Goal: Transaction & Acquisition: Subscribe to service/newsletter

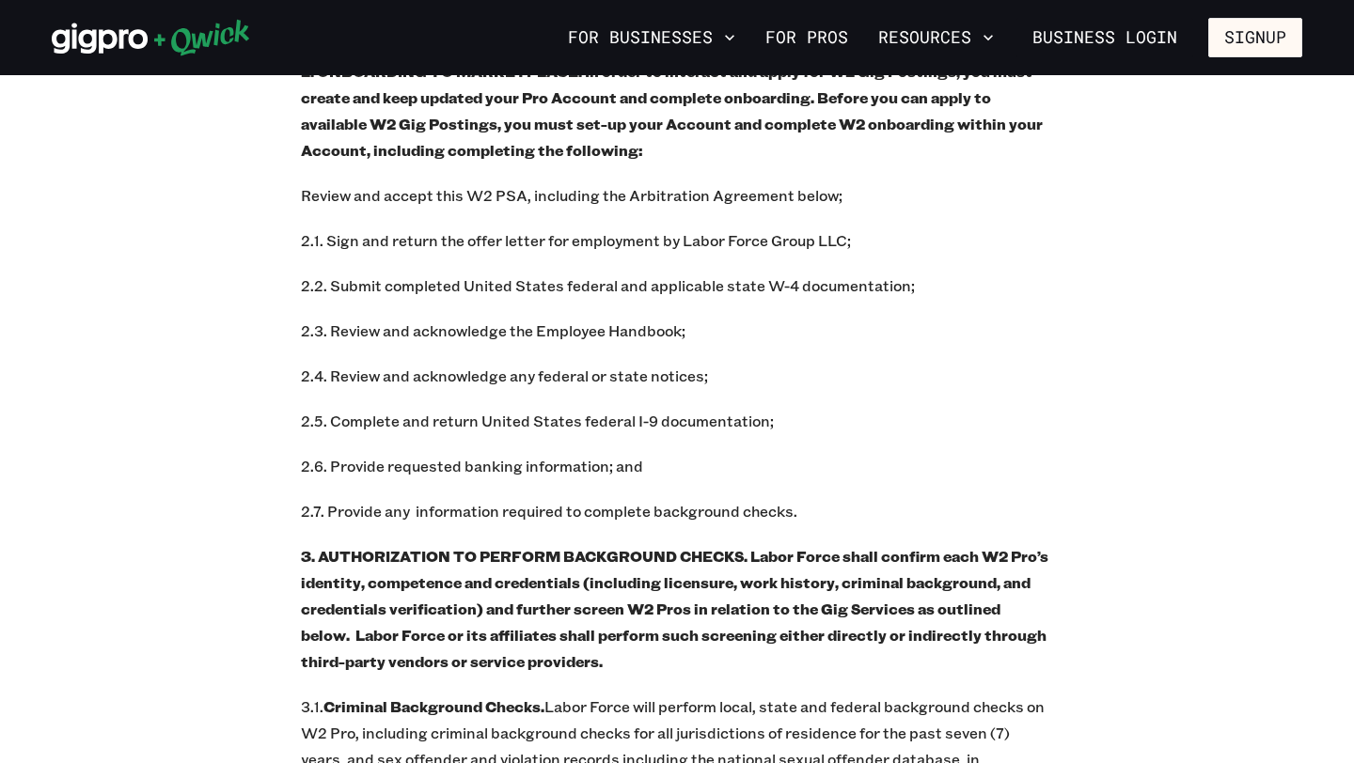
scroll to position [1220, 0]
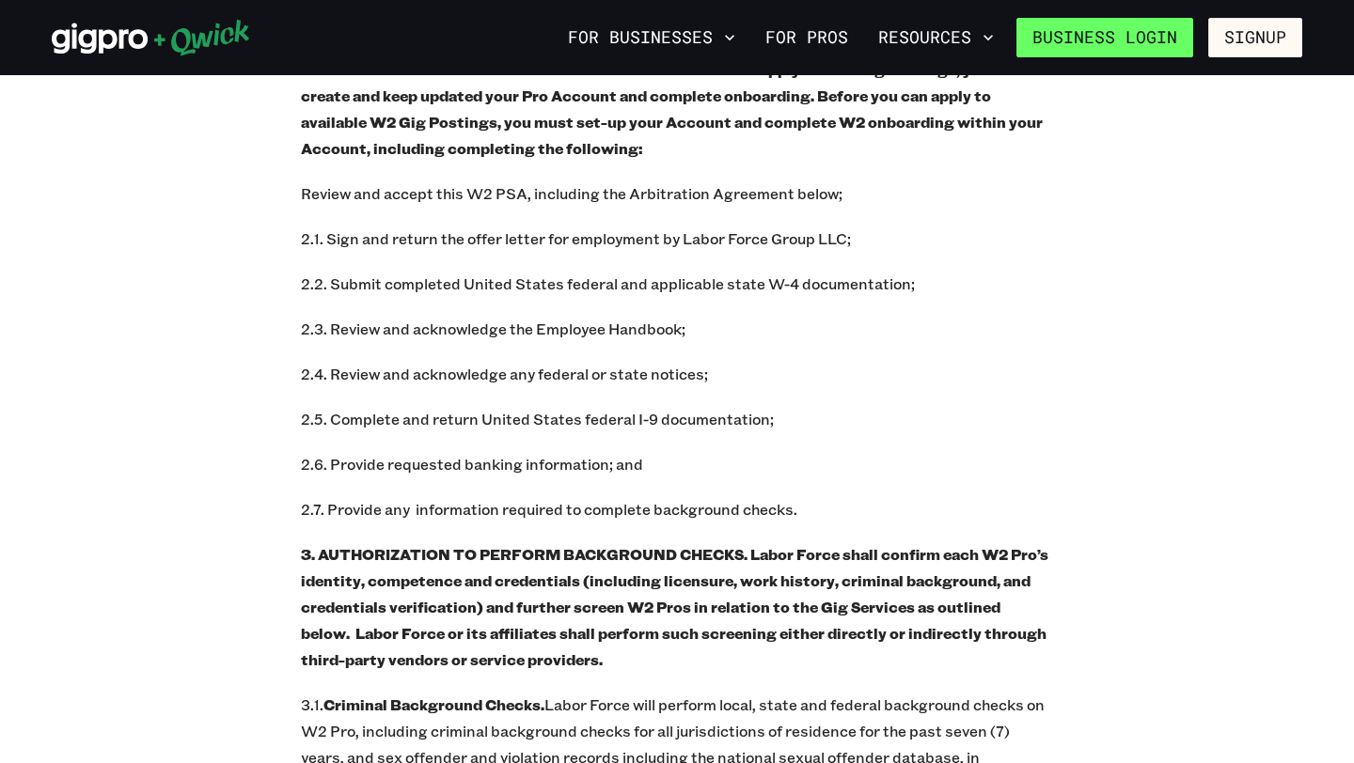
click at [1143, 28] on link "Business Login" at bounding box center [1104, 37] width 177 height 39
click at [815, 47] on link "For Pros" at bounding box center [807, 38] width 98 height 32
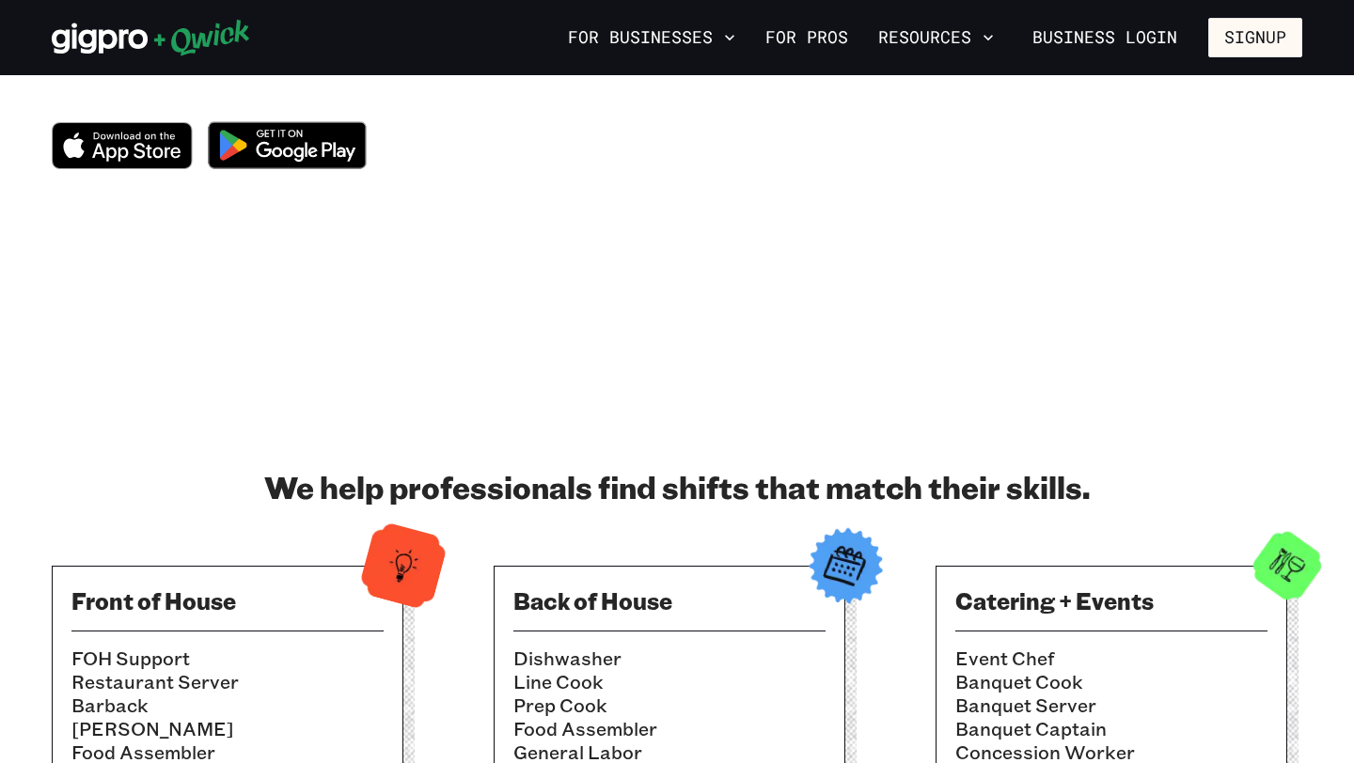
scroll to position [174, 0]
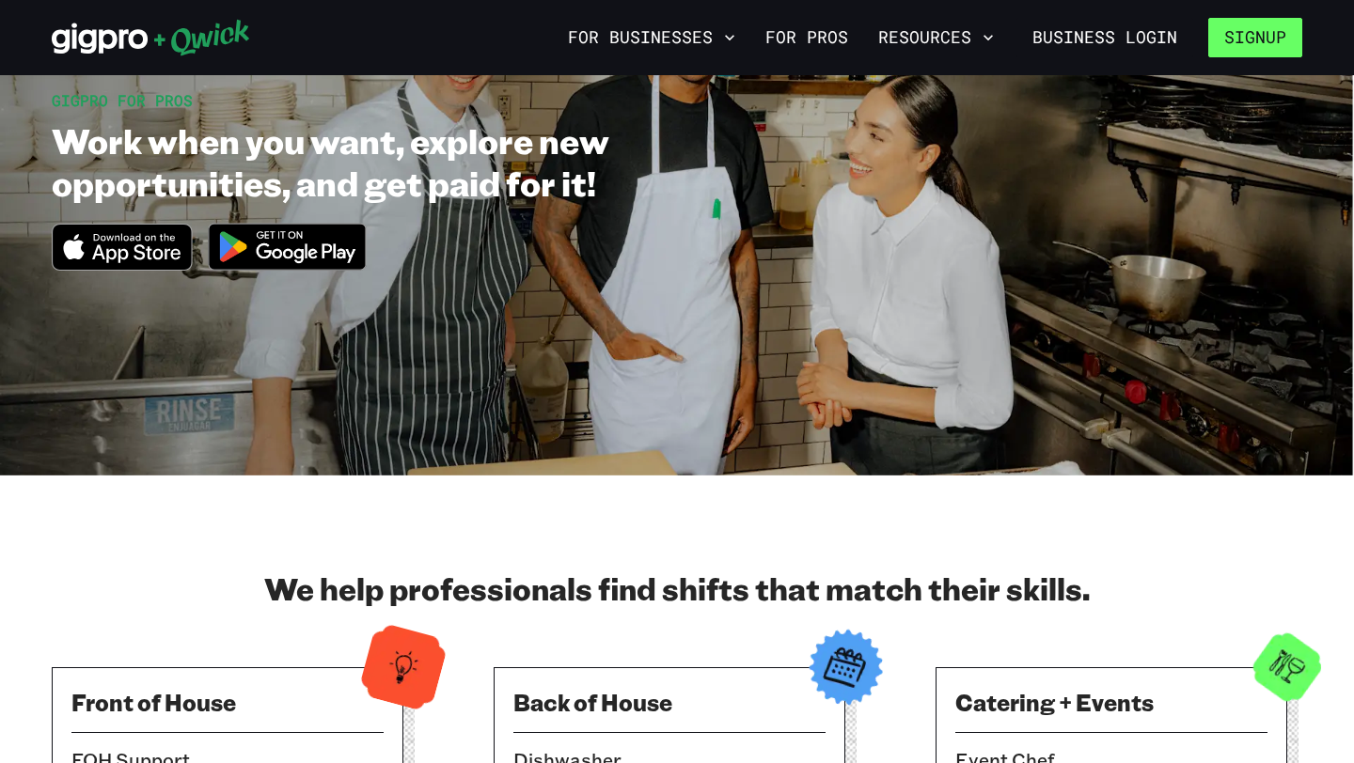
click at [1269, 47] on button "Signup" at bounding box center [1255, 37] width 94 height 39
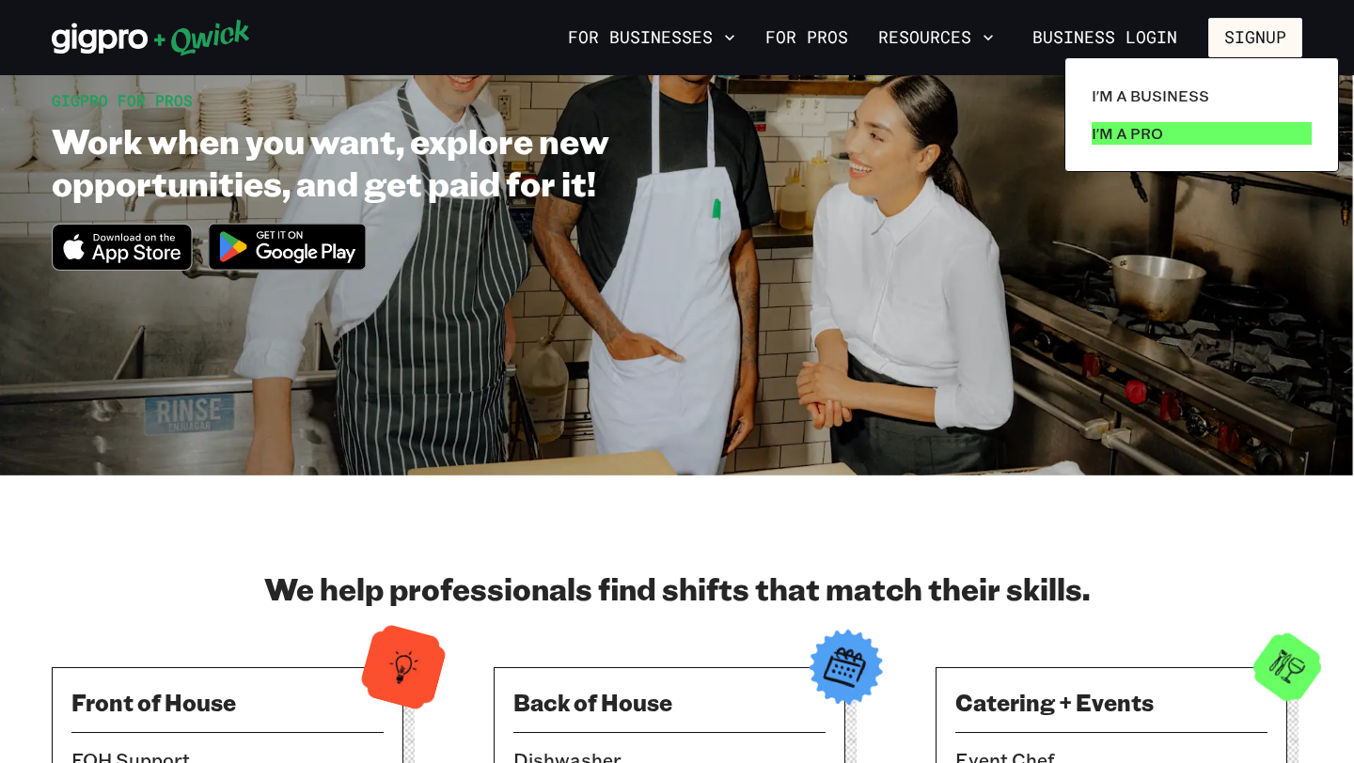
click at [1135, 133] on p "I'm a Pro" at bounding box center [1127, 133] width 71 height 23
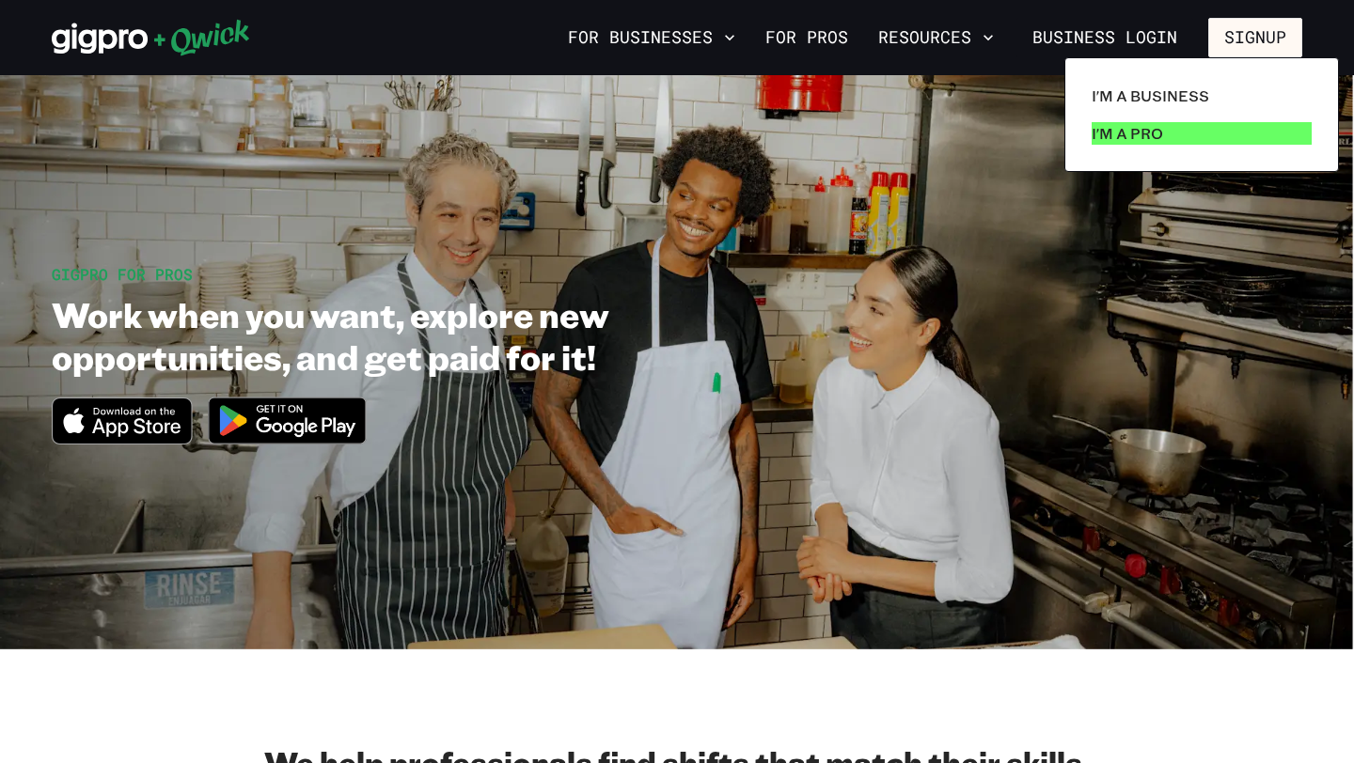
click at [1115, 141] on p "I'm a Pro" at bounding box center [1127, 133] width 71 height 23
click at [1111, 140] on p "I'm a Pro" at bounding box center [1127, 133] width 71 height 23
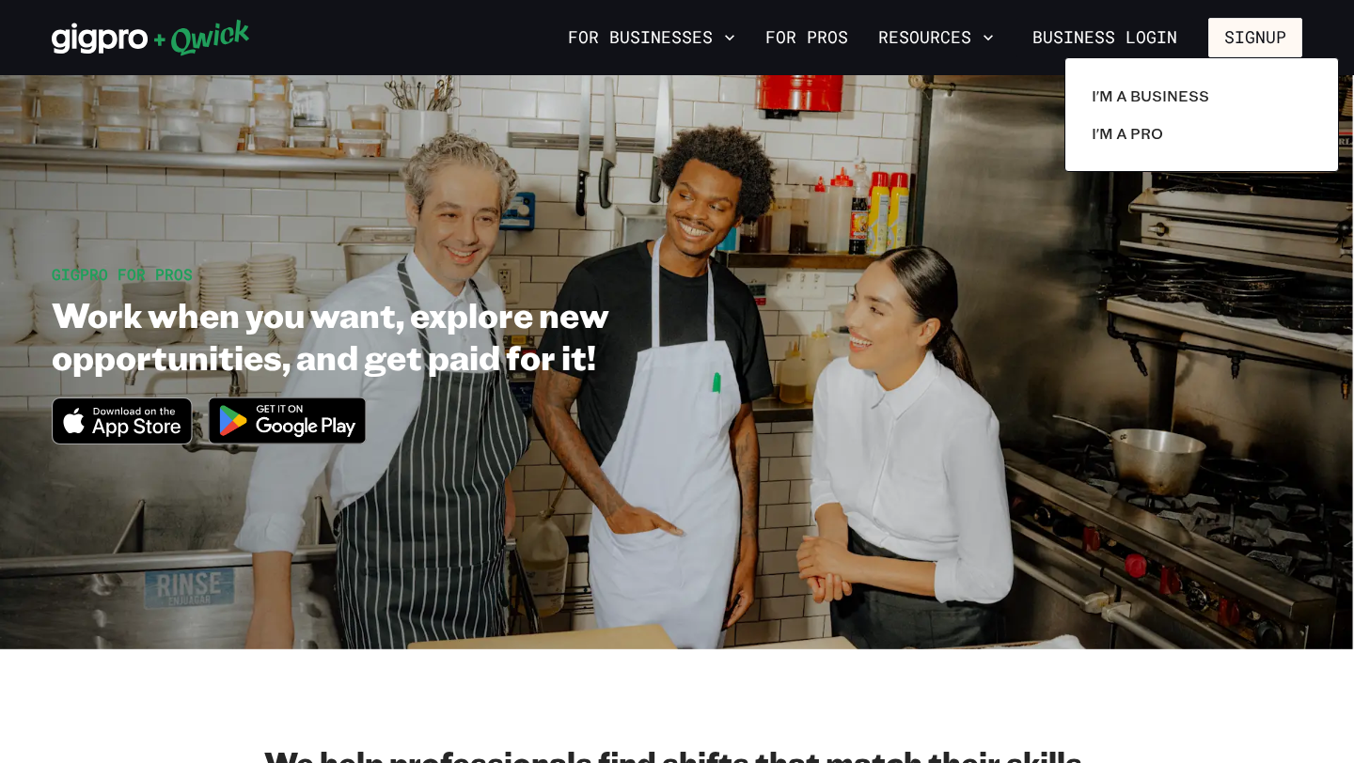
click at [1088, 291] on div at bounding box center [677, 381] width 1354 height 763
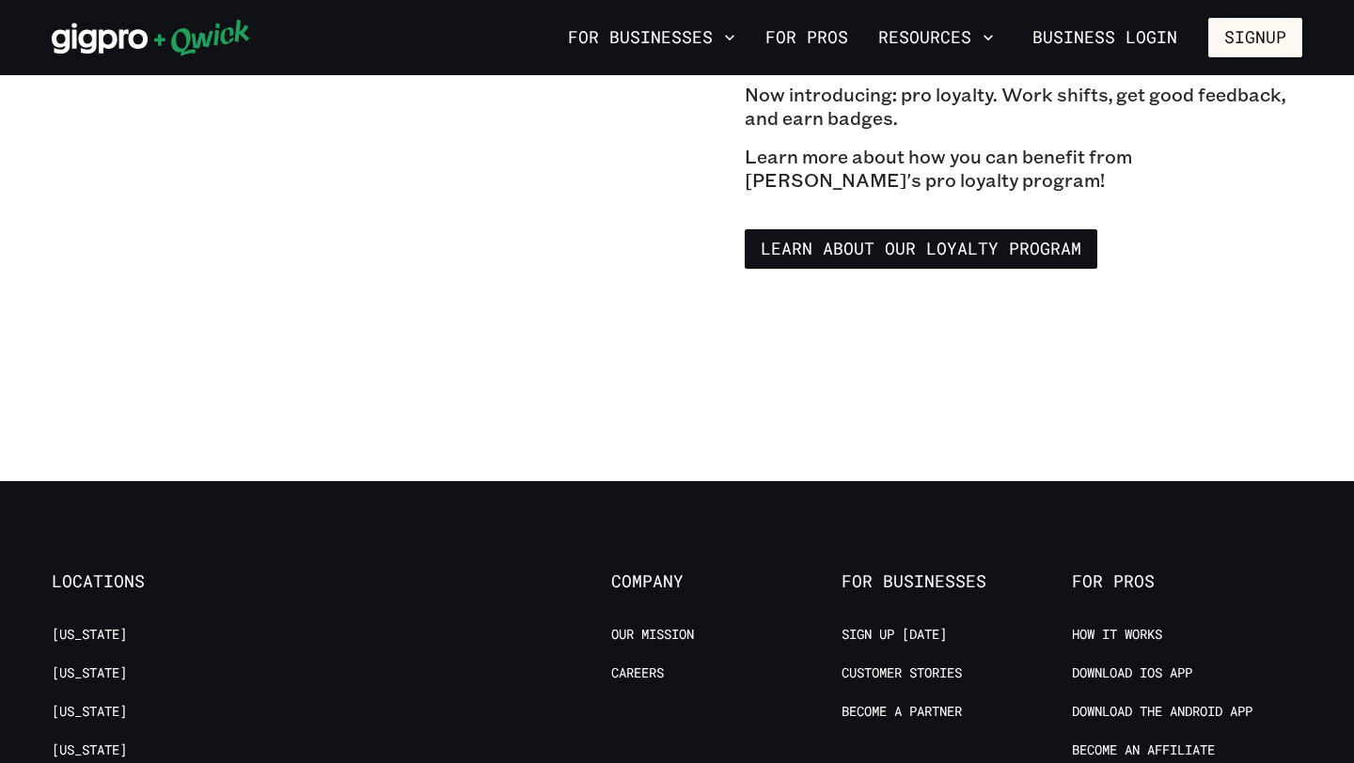
scroll to position [3307, 0]
